Goal: Information Seeking & Learning: Learn about a topic

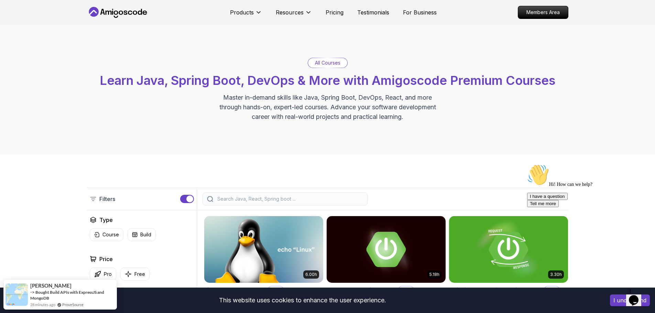
click at [615, 302] on button "I understand" at bounding box center [630, 301] width 40 height 12
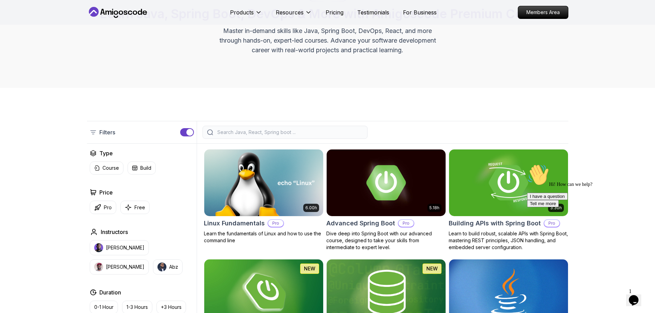
scroll to position [69, 0]
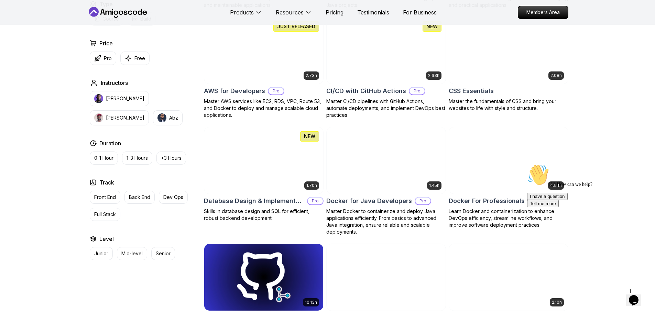
scroll to position [447, 0]
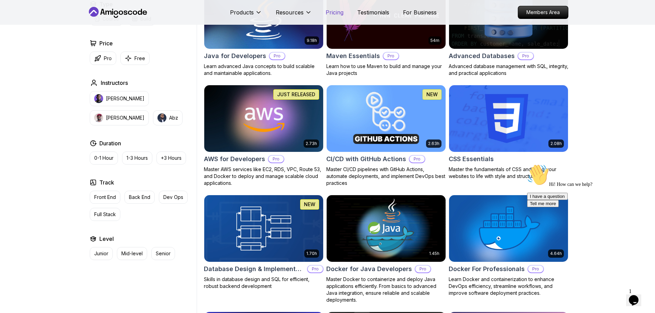
click at [338, 13] on p "Pricing" at bounding box center [335, 12] width 18 height 8
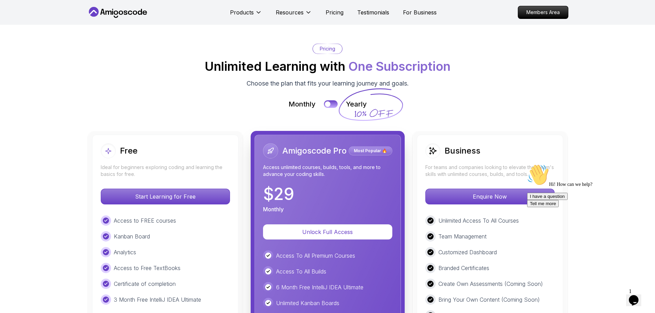
scroll to position [1507, 0]
click at [376, 148] on p "Most Popular 🔥" at bounding box center [371, 151] width 42 height 7
click at [387, 148] on p "Most Popular 🔥" at bounding box center [371, 151] width 42 height 7
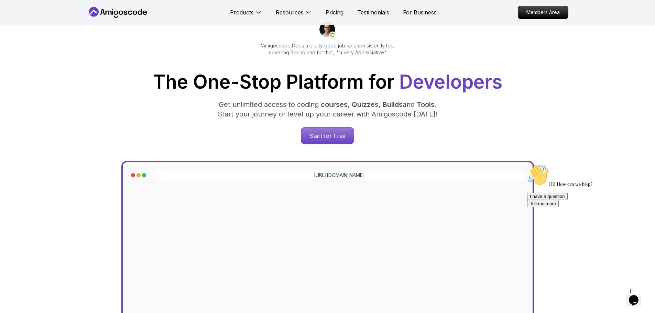
scroll to position [0, 0]
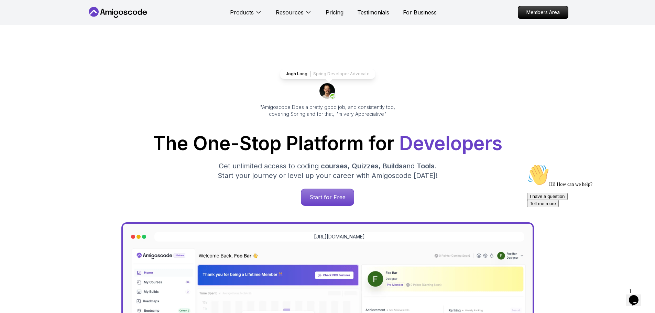
click at [126, 9] on icon at bounding box center [118, 12] width 62 height 11
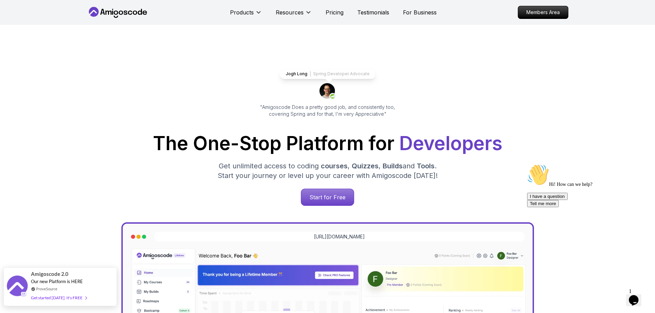
click at [48, 291] on link "ProveSource" at bounding box center [46, 289] width 21 height 6
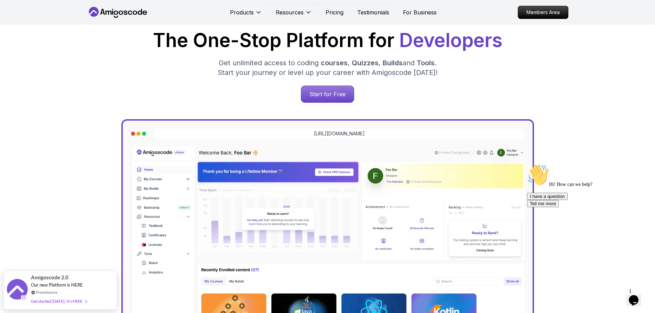
scroll to position [206, 0]
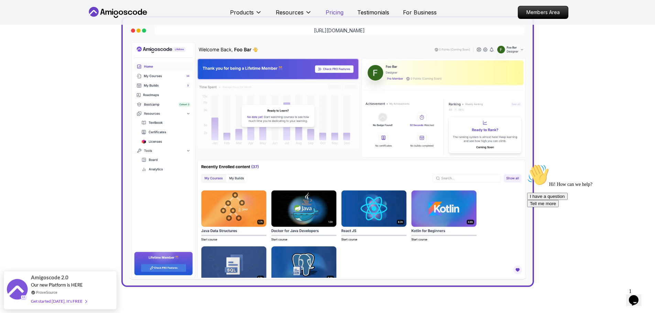
click at [330, 10] on p "Pricing" at bounding box center [335, 12] width 18 height 8
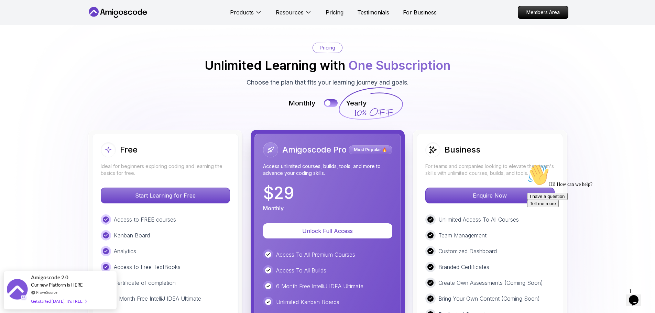
scroll to position [1513, 0]
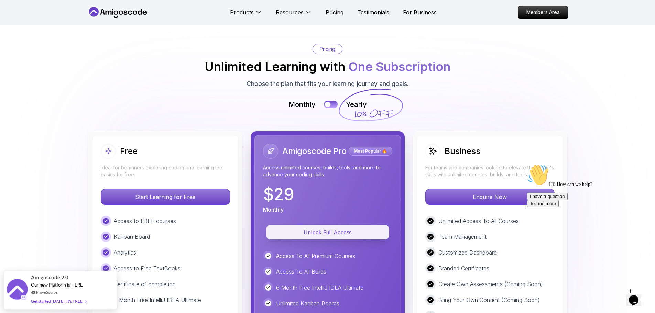
click at [336, 229] on p "Unlock Full Access" at bounding box center [327, 233] width 107 height 8
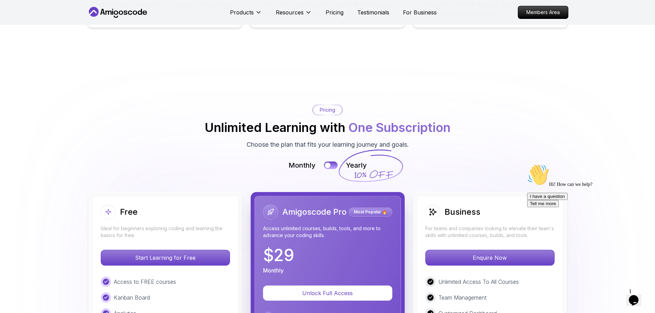
scroll to position [1479, 0]
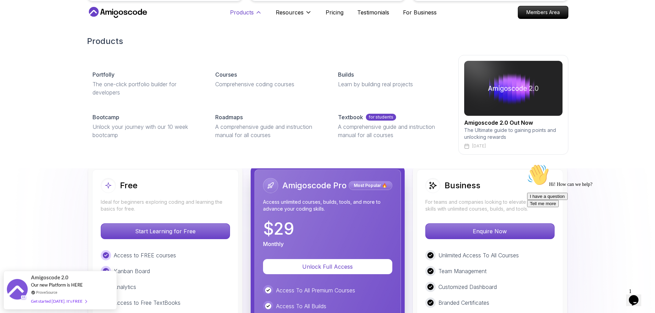
click at [260, 11] on icon at bounding box center [258, 12] width 7 height 7
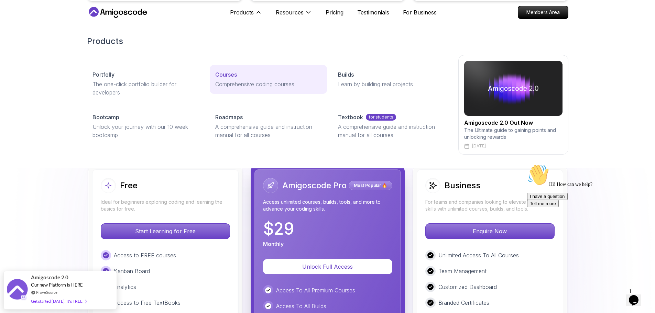
click at [227, 78] on p "Courses" at bounding box center [226, 75] width 22 height 8
